Goal: Find specific page/section: Find specific page/section

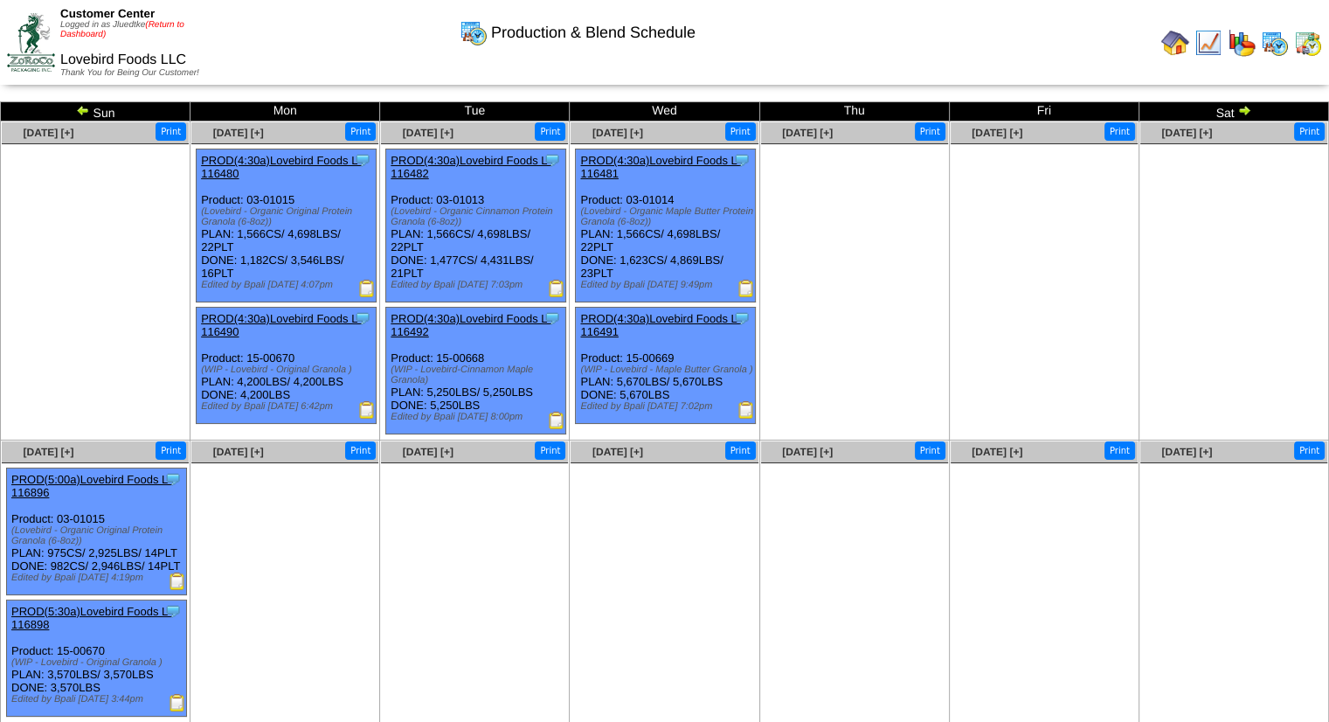
click at [171, 24] on link "(Return to Dashboard)" at bounding box center [122, 29] width 124 height 19
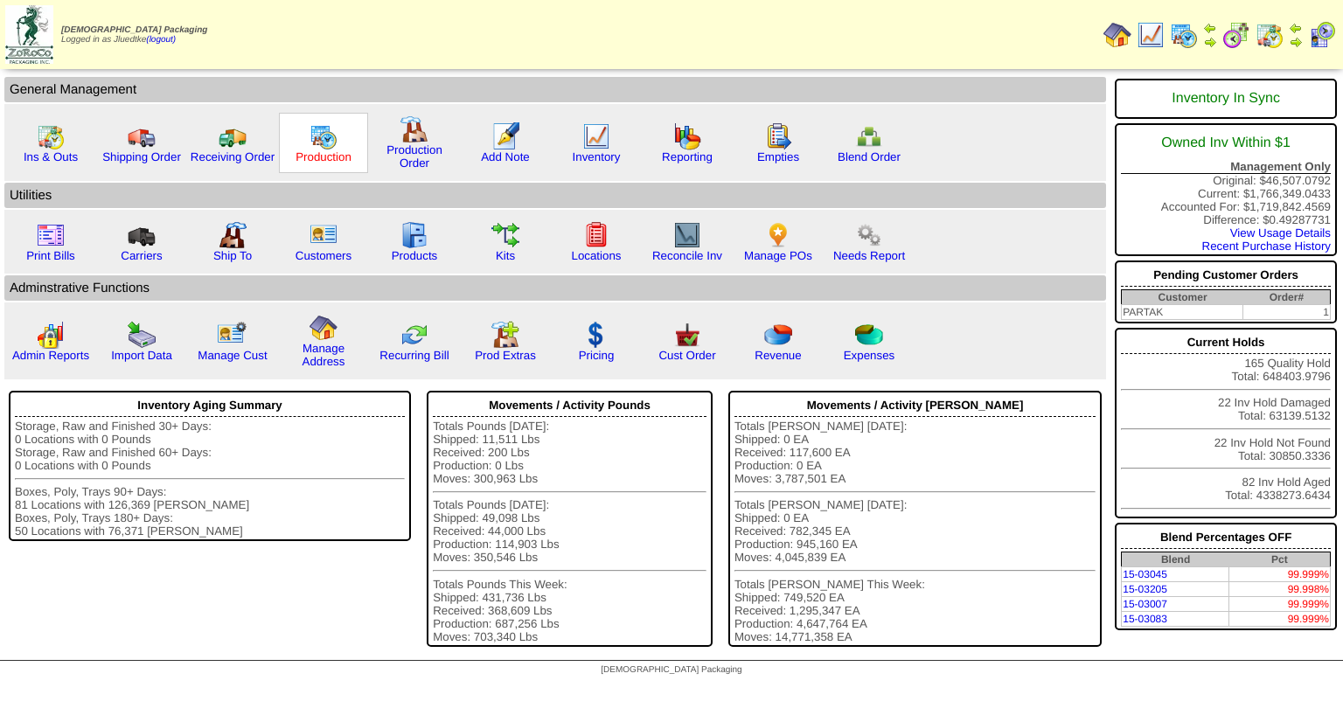
click at [329, 154] on link "Production" at bounding box center [323, 156] width 56 height 13
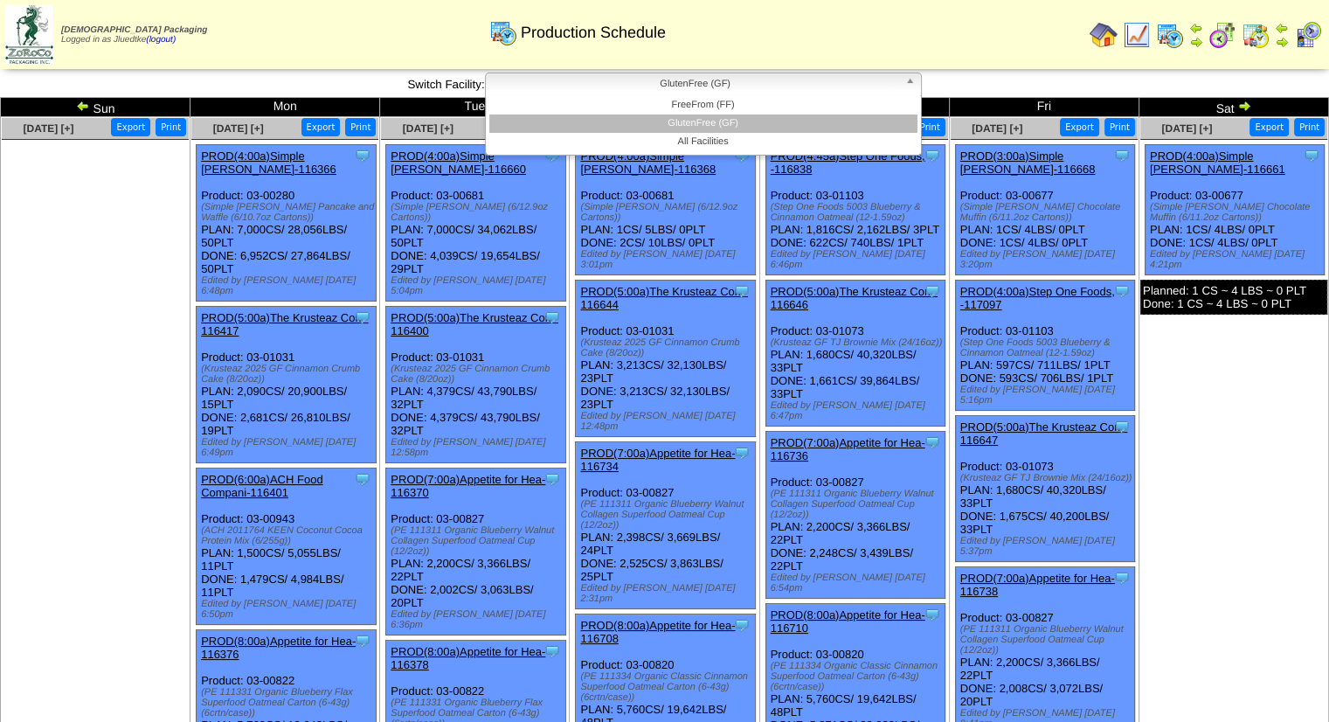
click at [546, 80] on span "GlutenFree (GF)" at bounding box center [696, 83] width 406 height 21
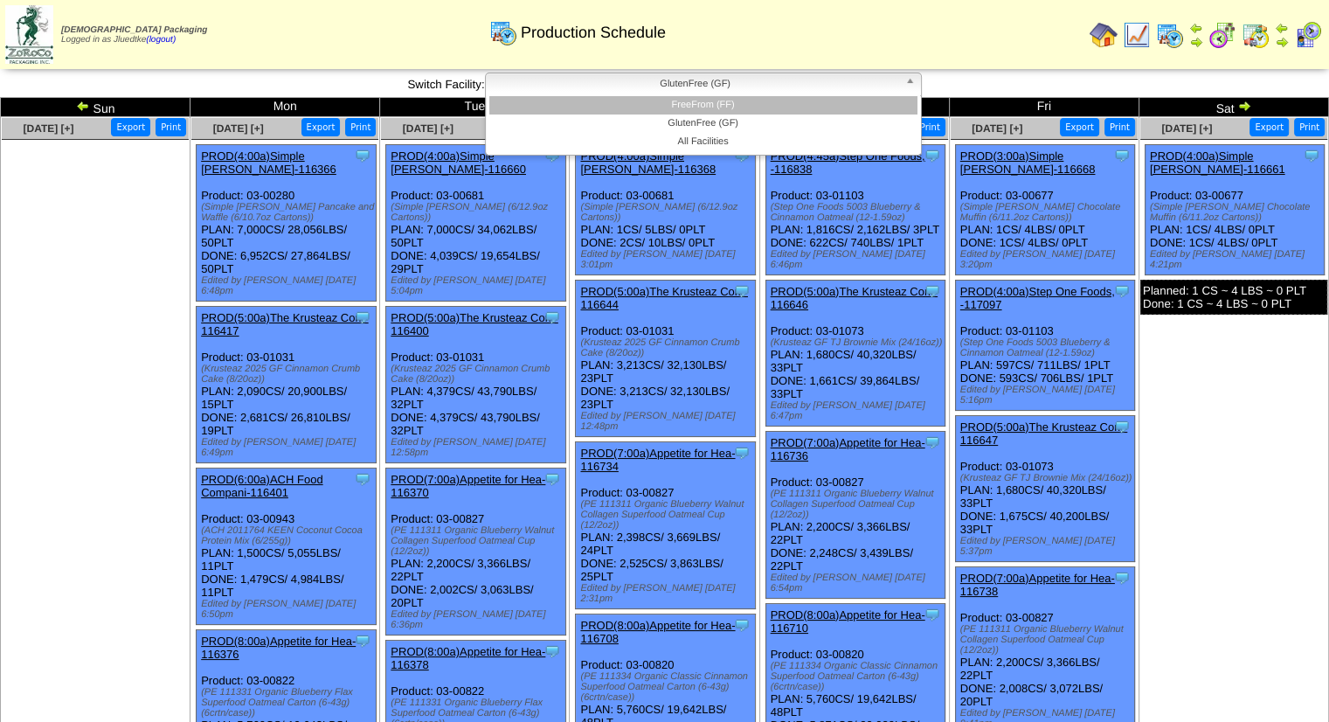
click at [647, 106] on li "FreeFrom (FF)" at bounding box center [703, 105] width 428 height 18
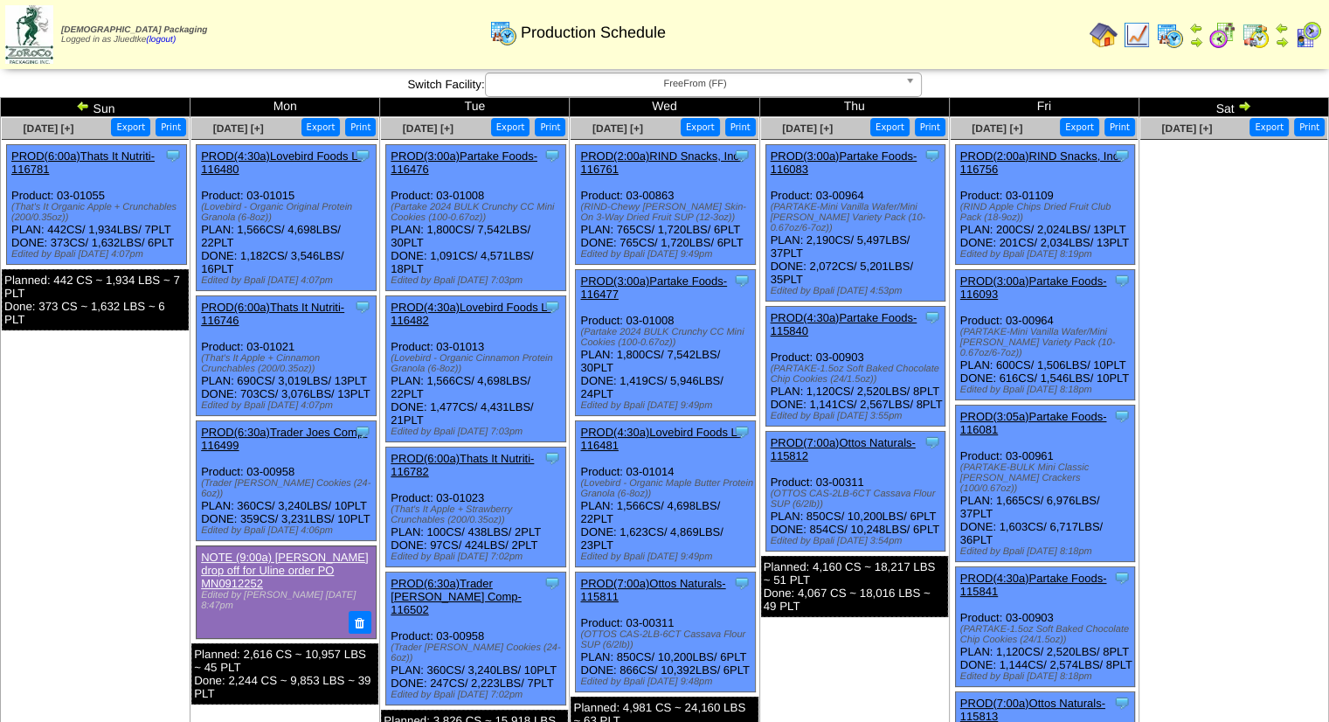
click at [1246, 107] on img at bounding box center [1245, 106] width 14 height 14
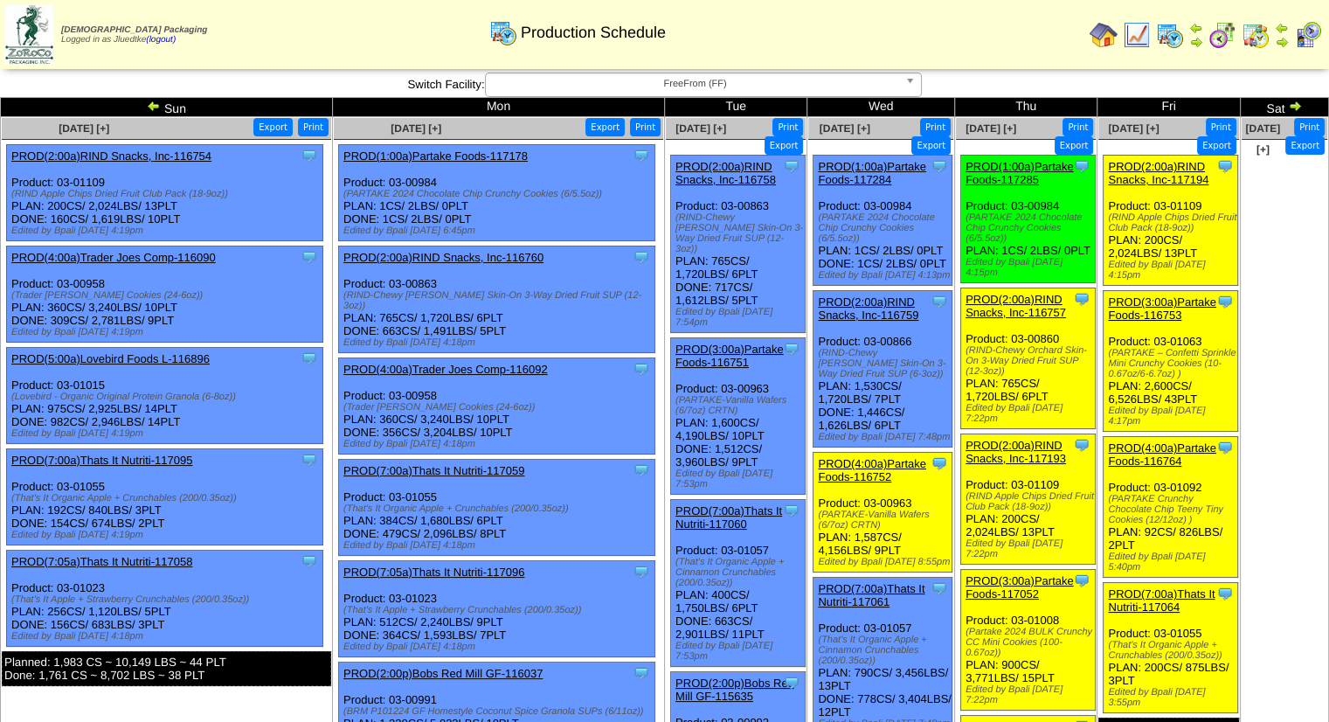
click at [1246, 107] on td "Sat" at bounding box center [1284, 107] width 88 height 19
click at [1295, 107] on img at bounding box center [1295, 106] width 14 height 14
